Goal: Task Accomplishment & Management: Manage account settings

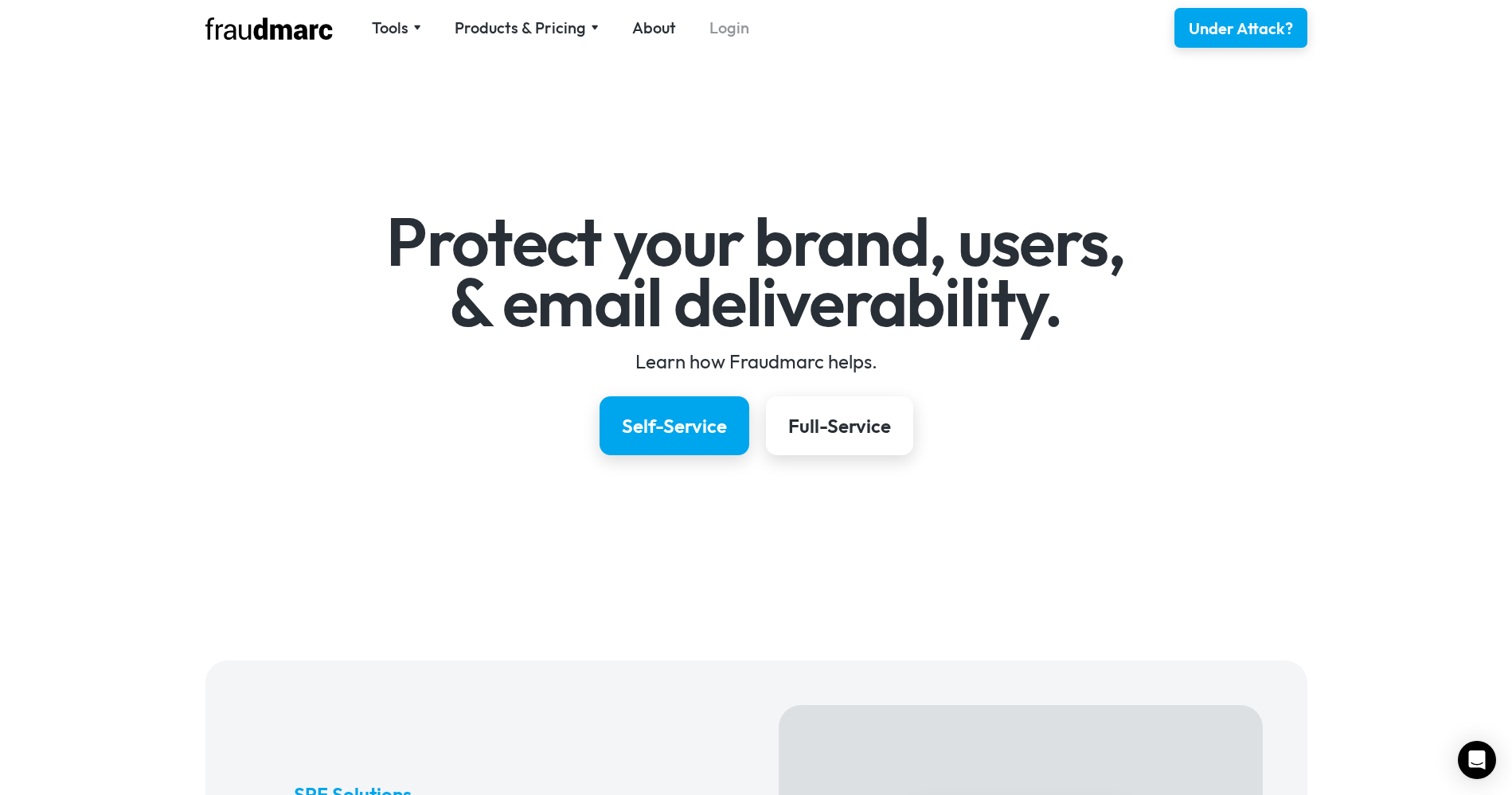
click at [729, 29] on link "Login" at bounding box center [730, 28] width 40 height 22
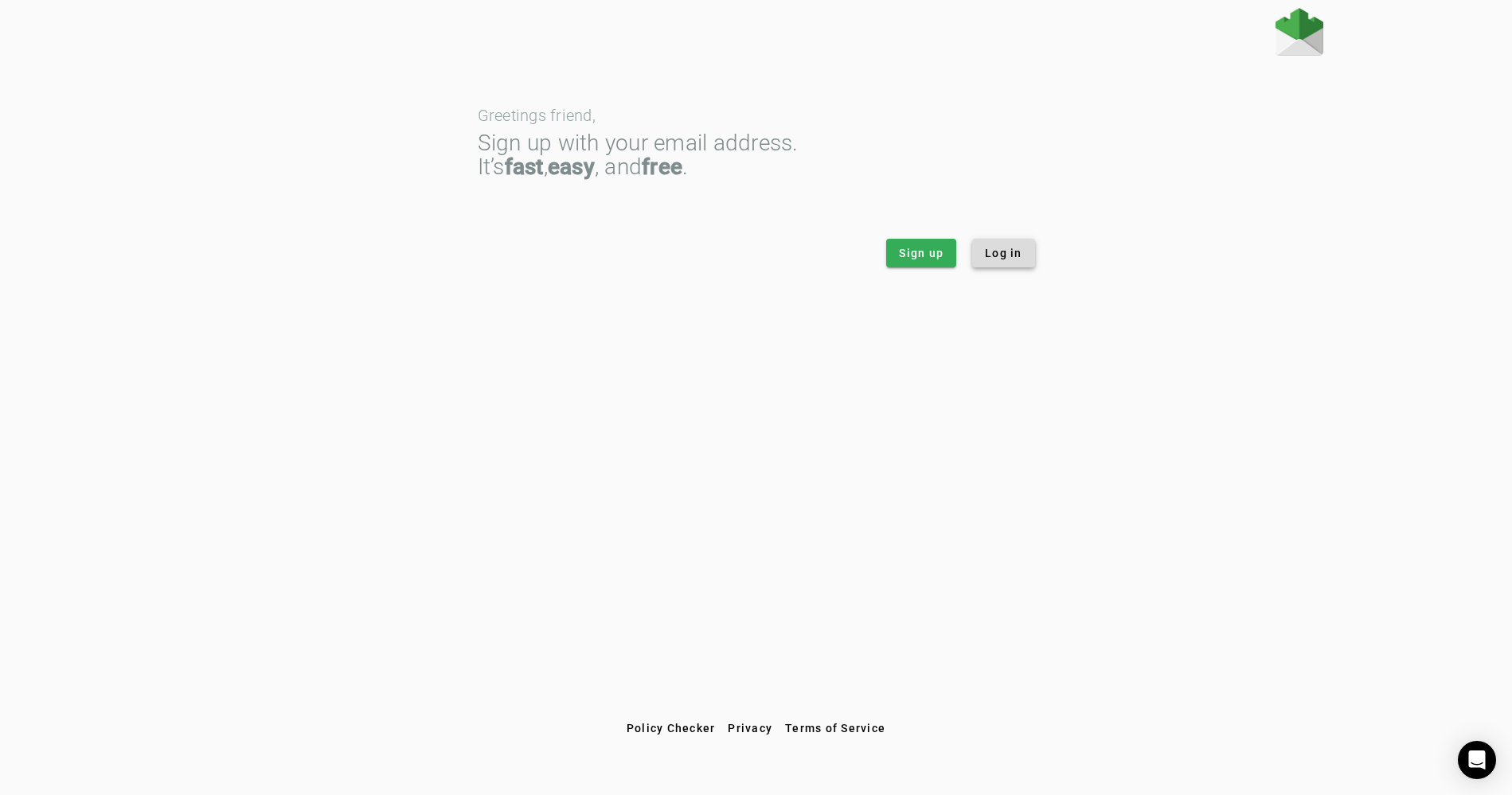
click at [1020, 259] on span "Log in" at bounding box center [1003, 253] width 37 height 16
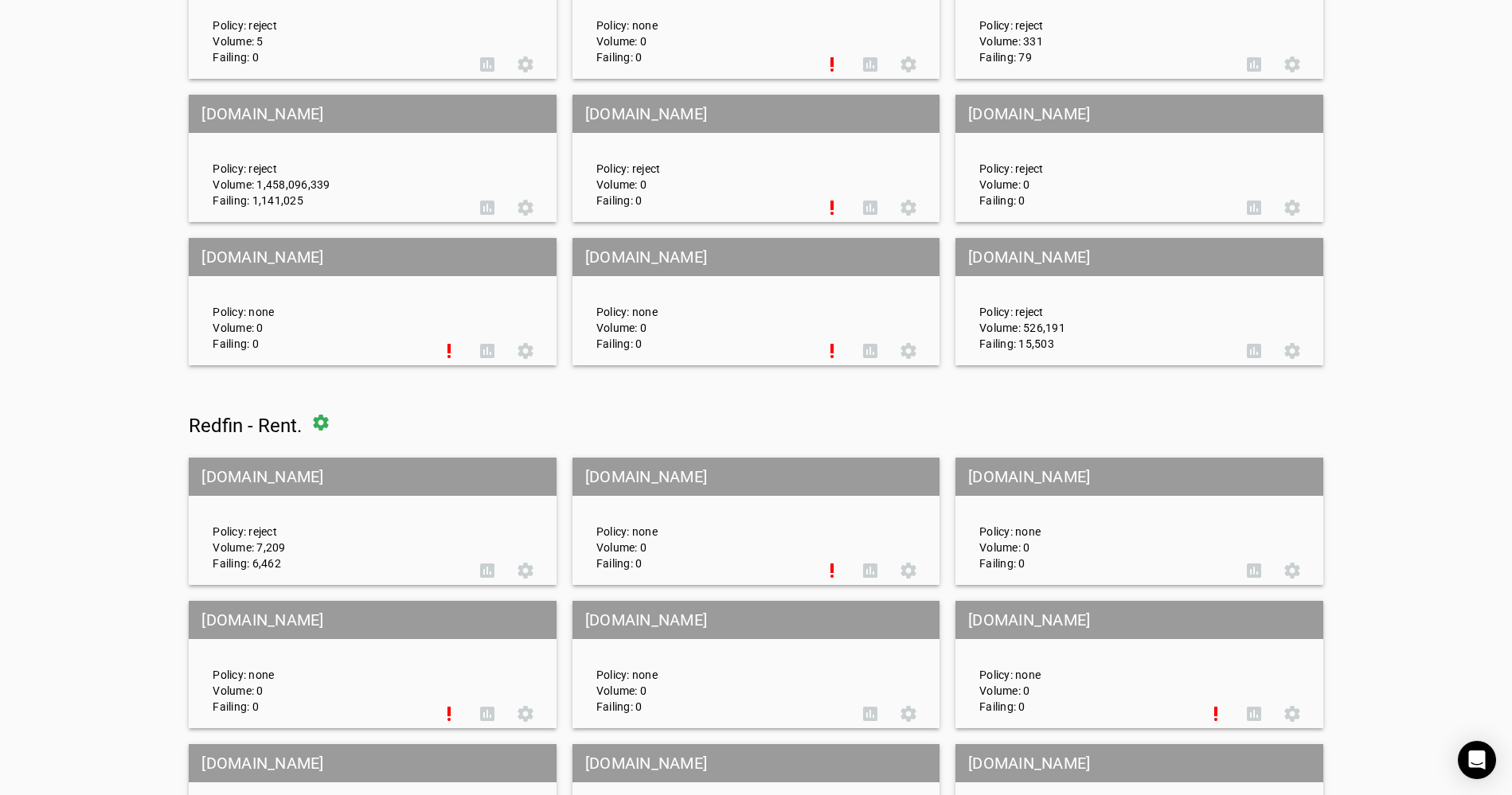
scroll to position [441, 0]
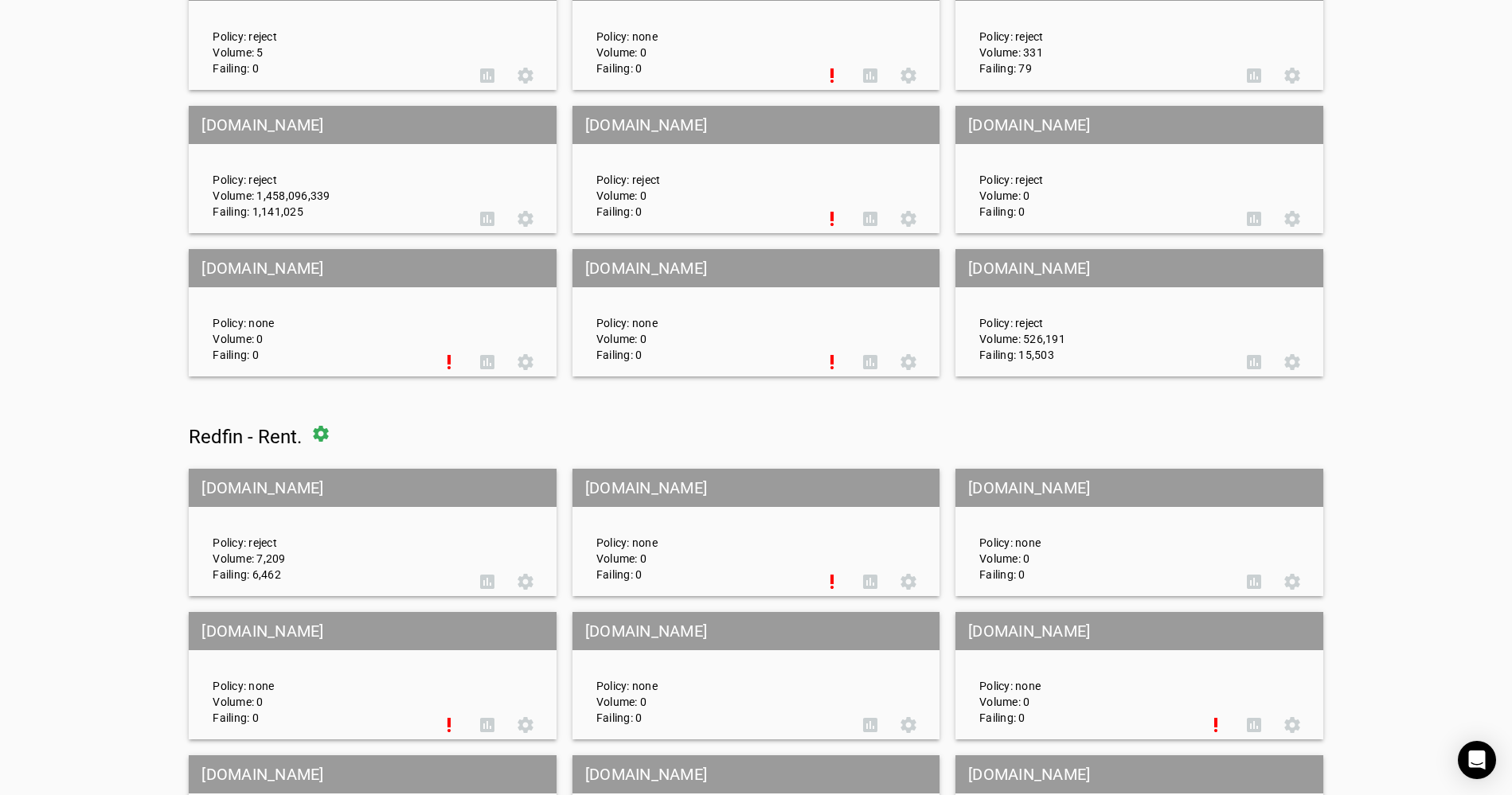
click at [320, 201] on div "Policy: reject Volume: 1,458,096,339 Failing: 1,141,025" at bounding box center [334, 170] width 267 height 100
click at [316, 210] on div "Policy: reject Volume: 1,458,096,339 Failing: 1,141,025" at bounding box center [334, 170] width 267 height 100
